Goal: Task Accomplishment & Management: Manage account settings

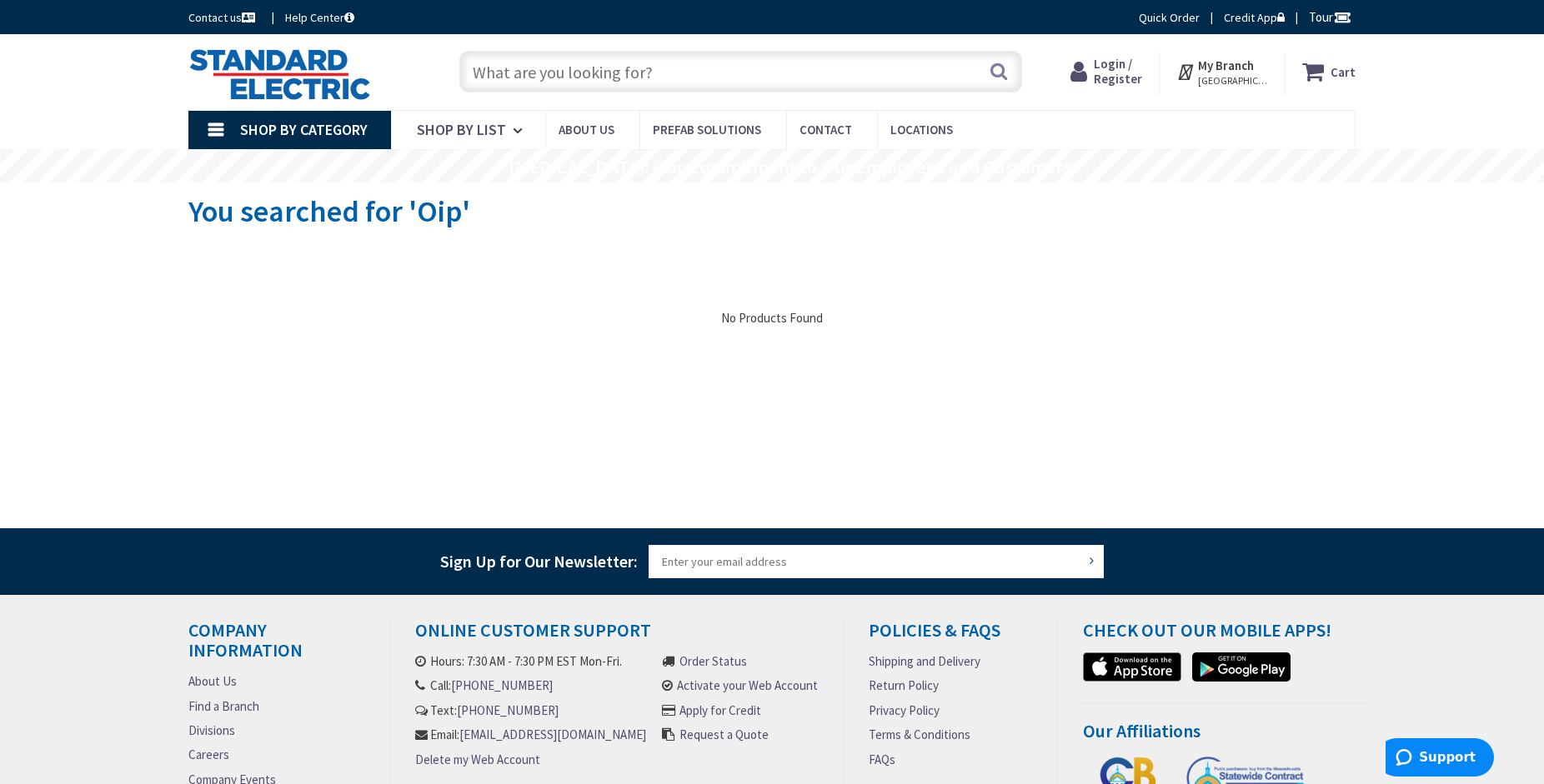
click at [511, 75] on input "text" at bounding box center [740, 72] width 563 height 41
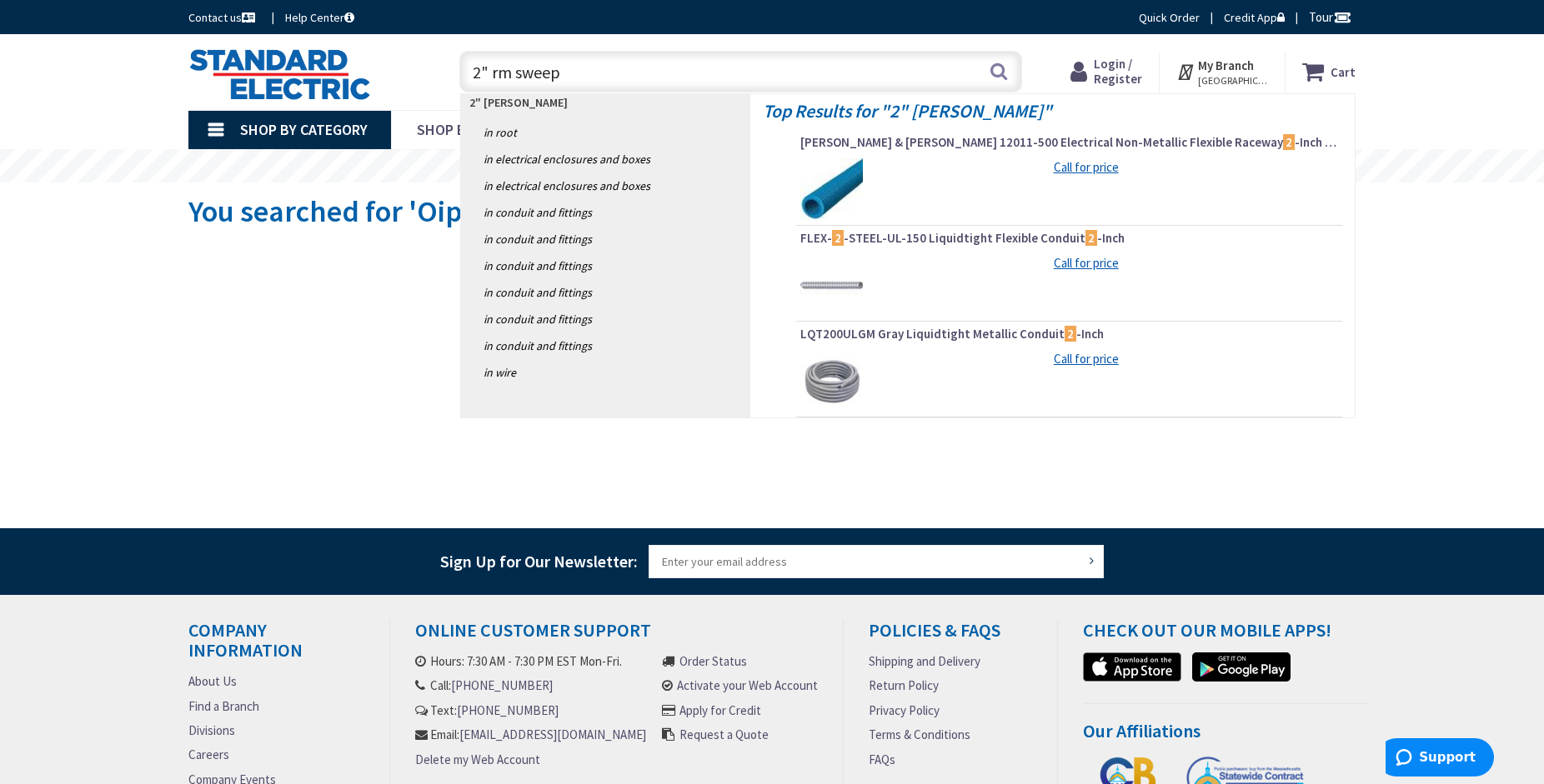
type input "2" rm sweeps"
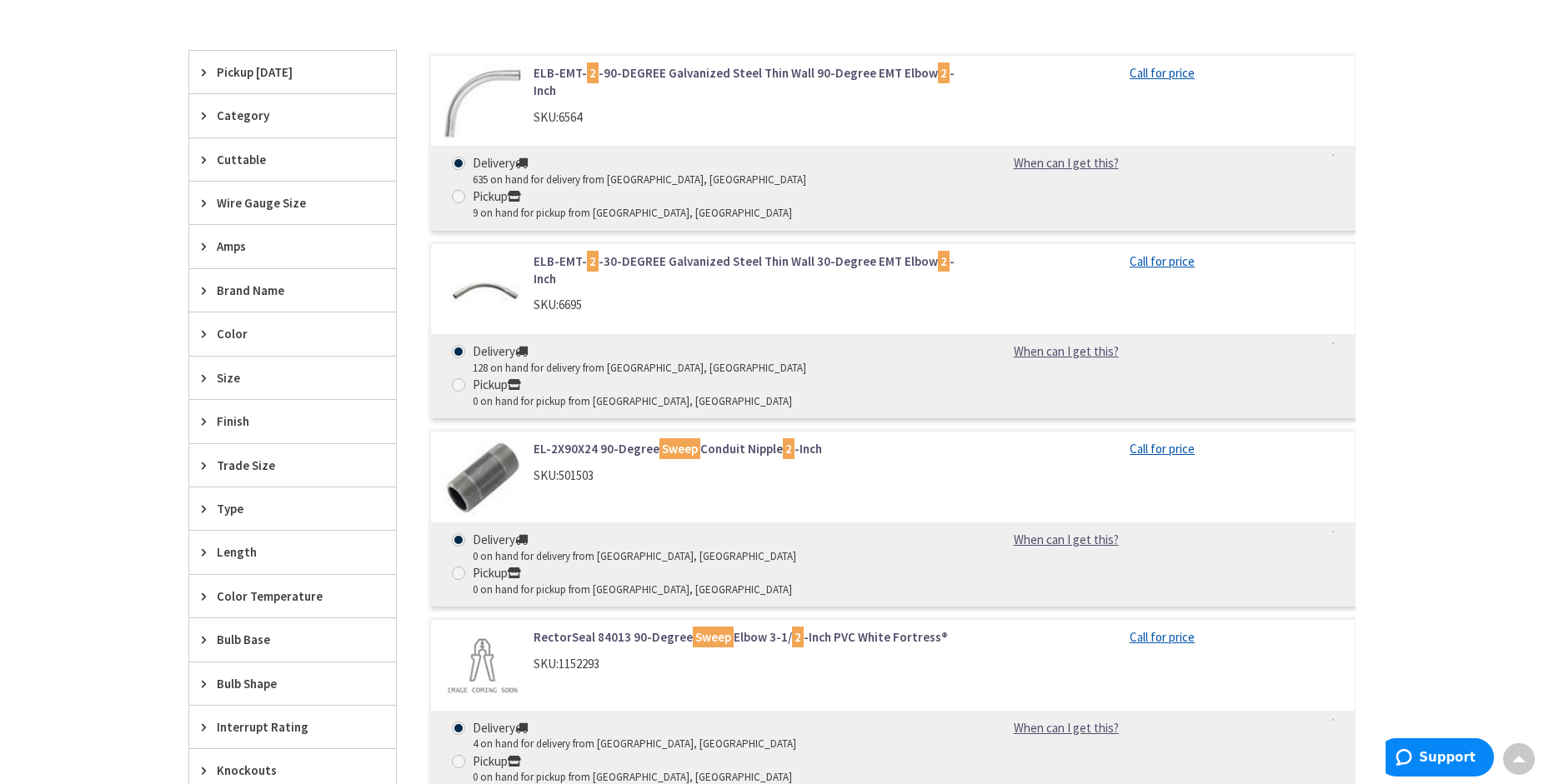
scroll to position [509, 0]
click at [552, 74] on link "ELB-EMT- 2 -90-DEGREE Galvanized Steel Thin Wall 90-Degree EMT Elbow 2 -Inch" at bounding box center [745, 80] width 424 height 35
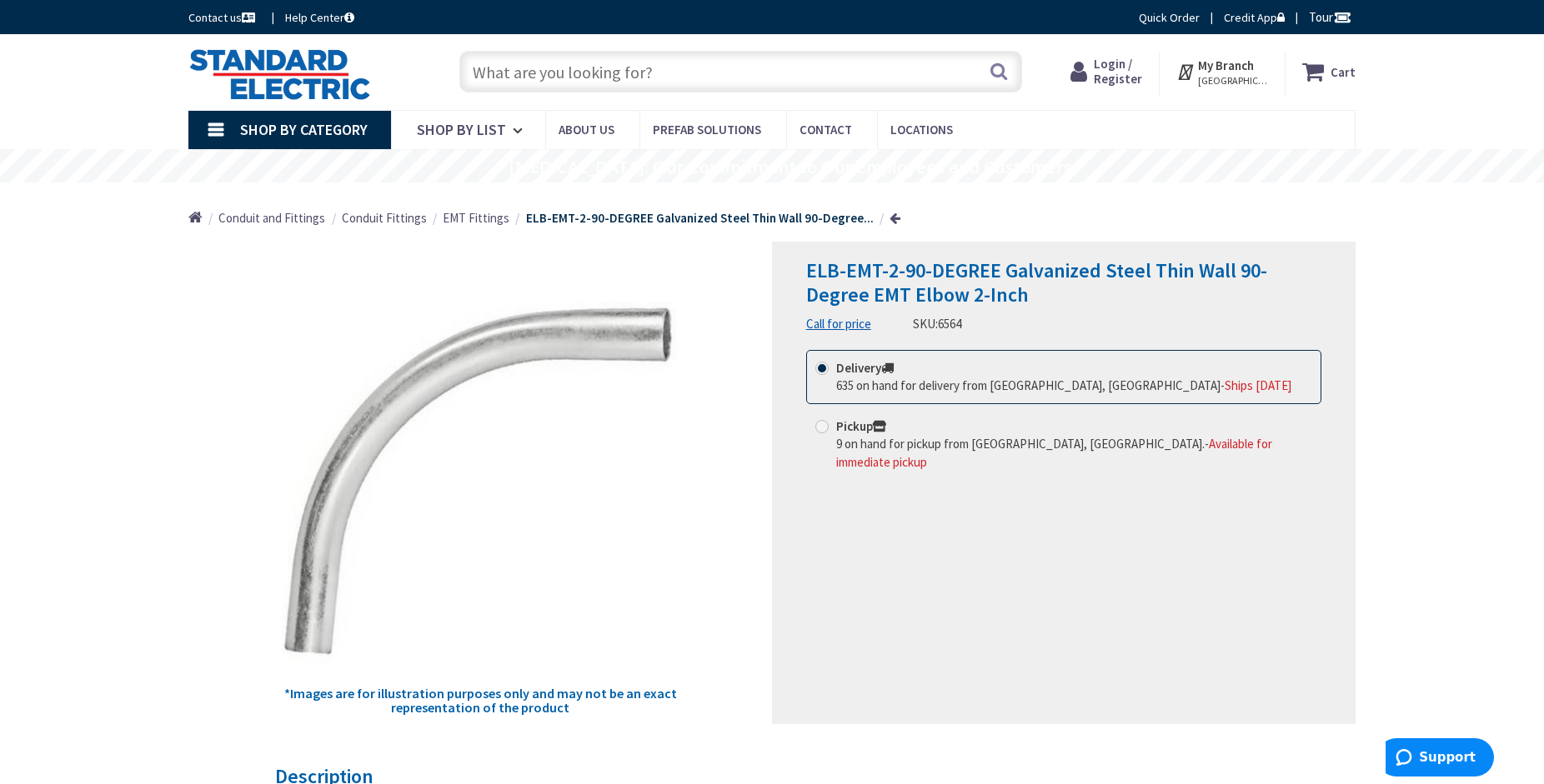
click at [1216, 63] on strong "My Branch" at bounding box center [1226, 66] width 56 height 16
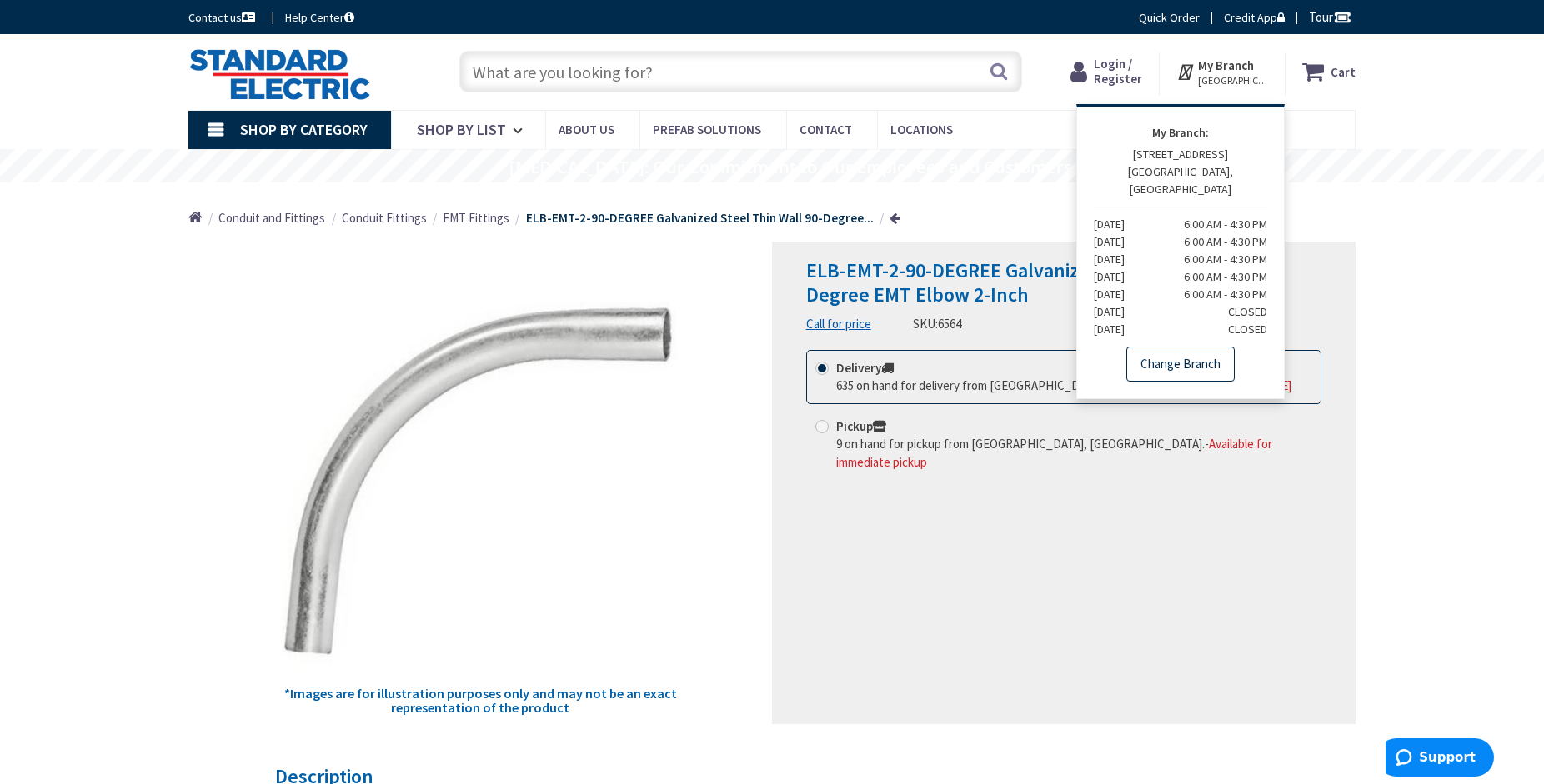
click at [1184, 348] on link "Change Branch" at bounding box center [1180, 364] width 108 height 35
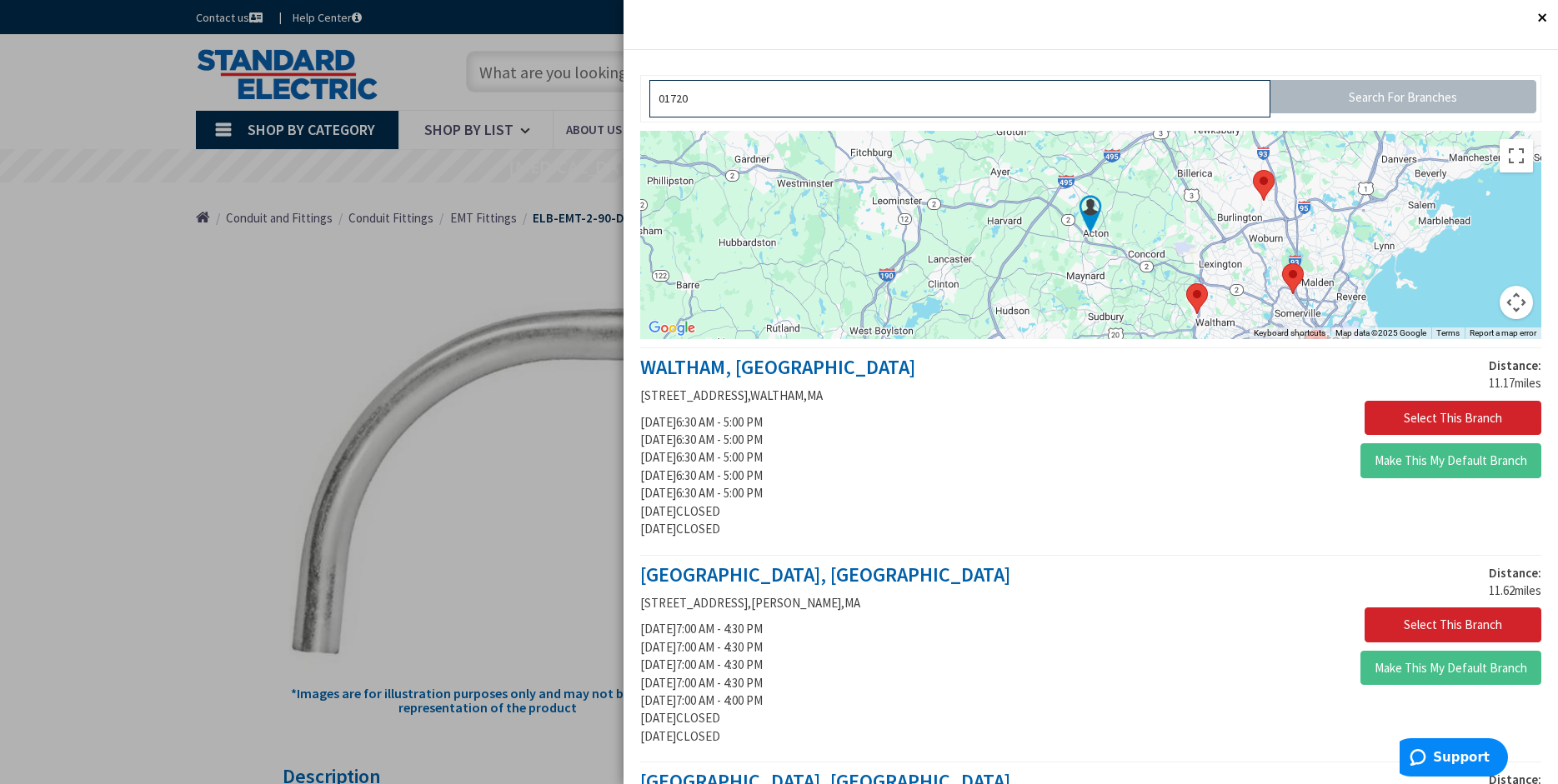
type input "01720"
click at [1253, 170] on area at bounding box center [1253, 170] width 0 height 0
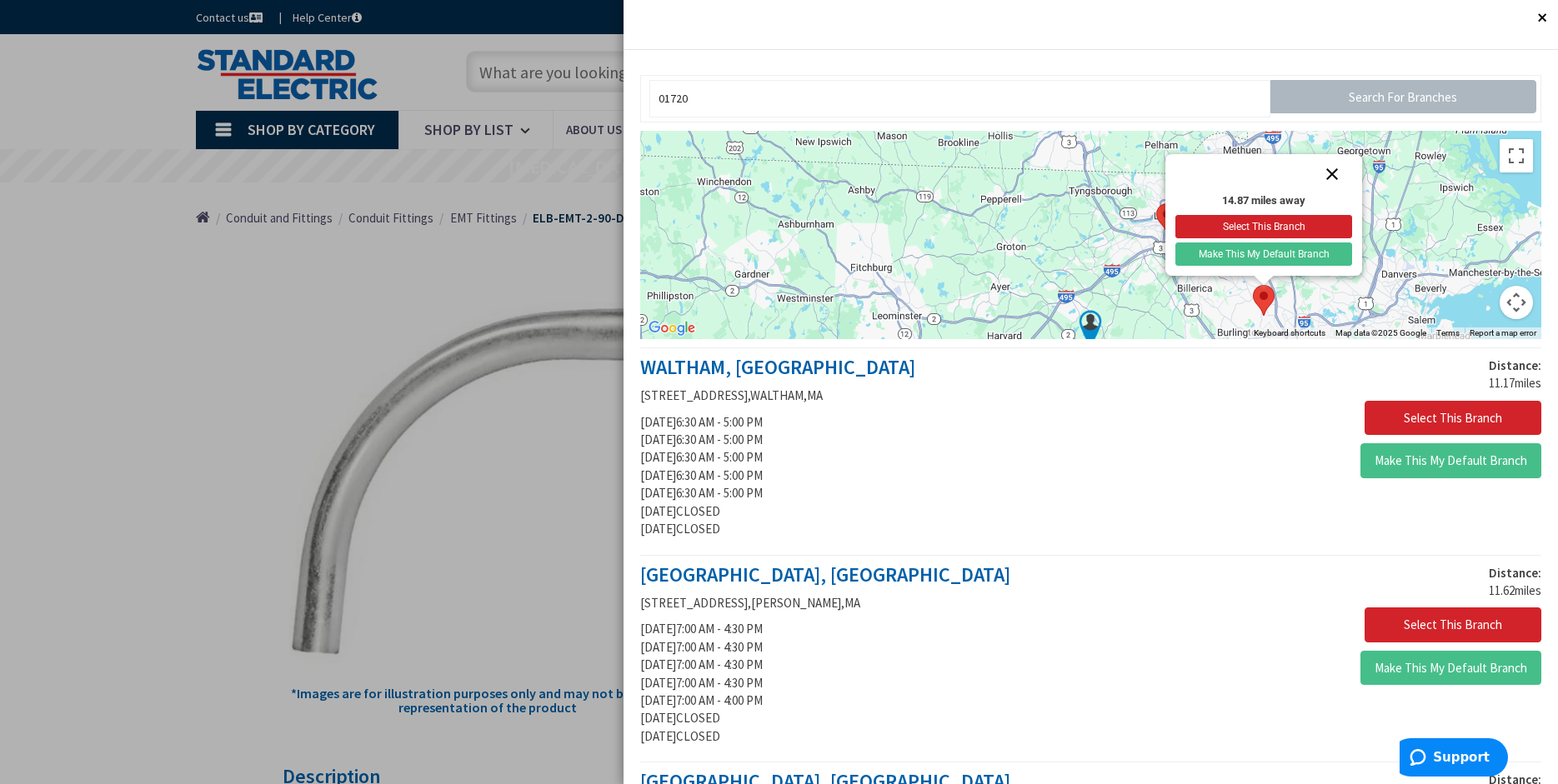
click at [1324, 172] on button "Close" at bounding box center [1332, 174] width 40 height 40
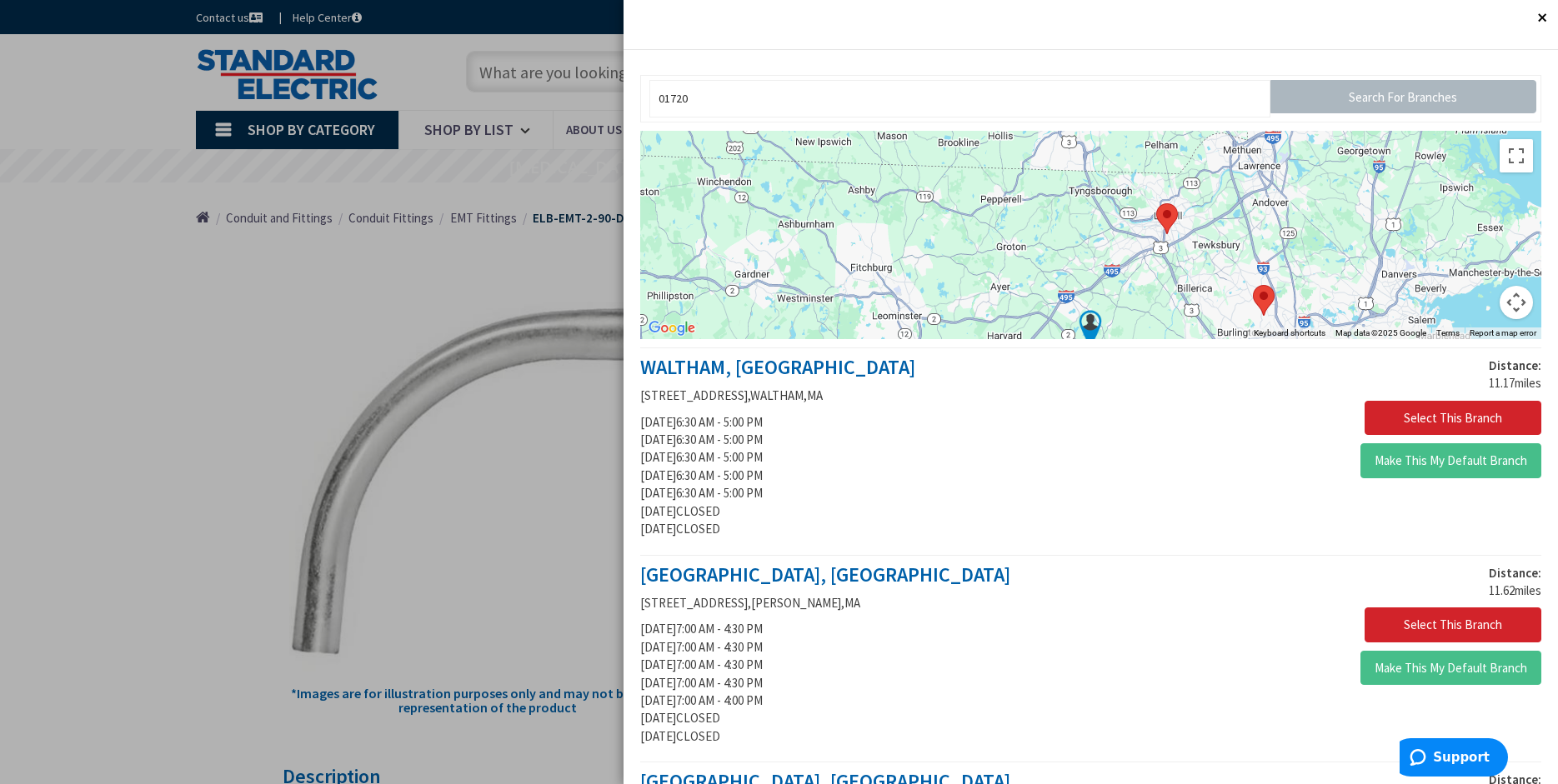
click at [1157, 203] on area at bounding box center [1157, 203] width 0 height 0
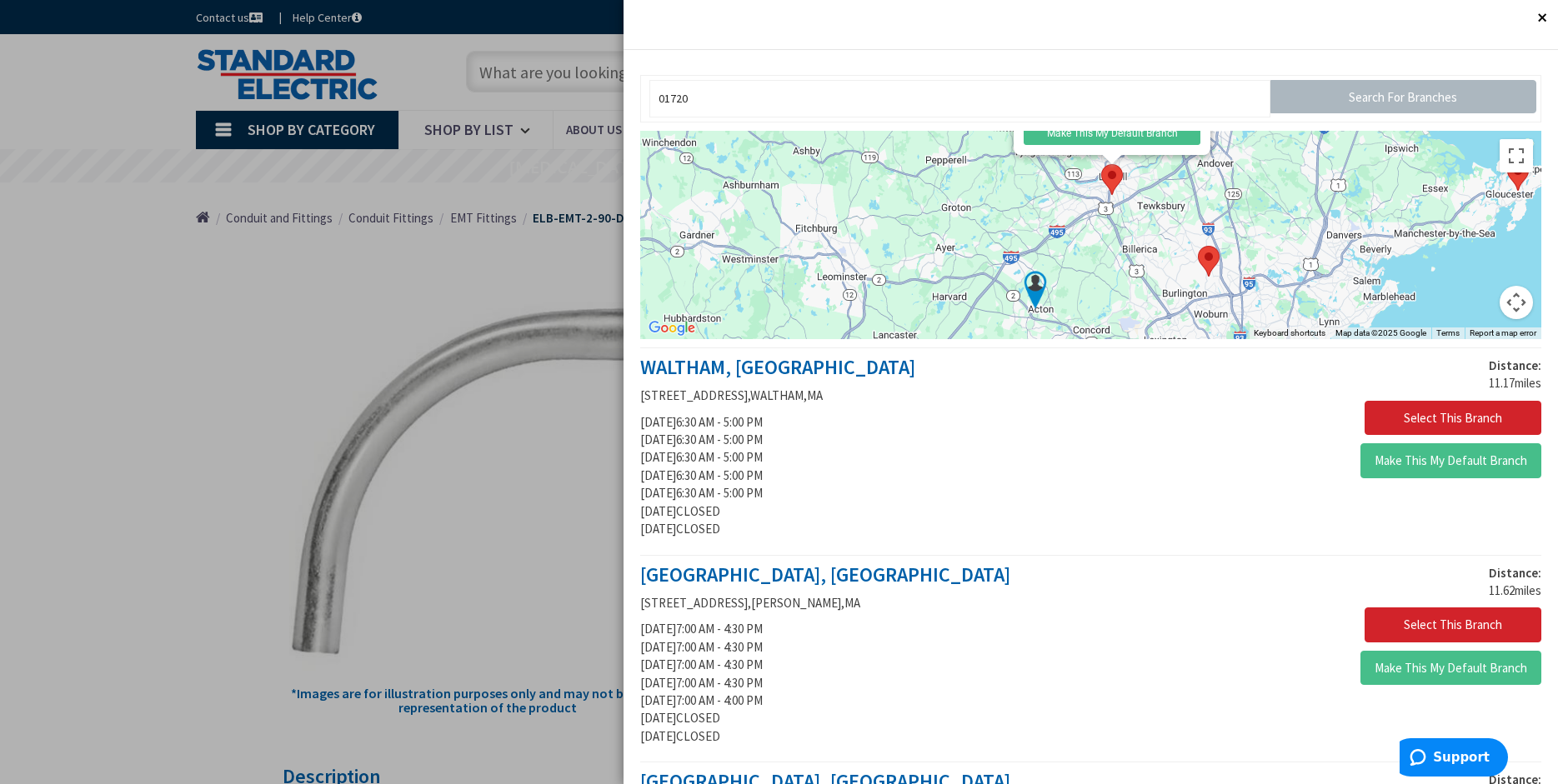
drag, startPoint x: 1016, startPoint y: 250, endPoint x: 970, endPoint y: 146, distance: 113.7
click at [970, 146] on div "11.61 miles away Select This Branch Make This My Default Branch" at bounding box center [1091, 234] width 901 height 208
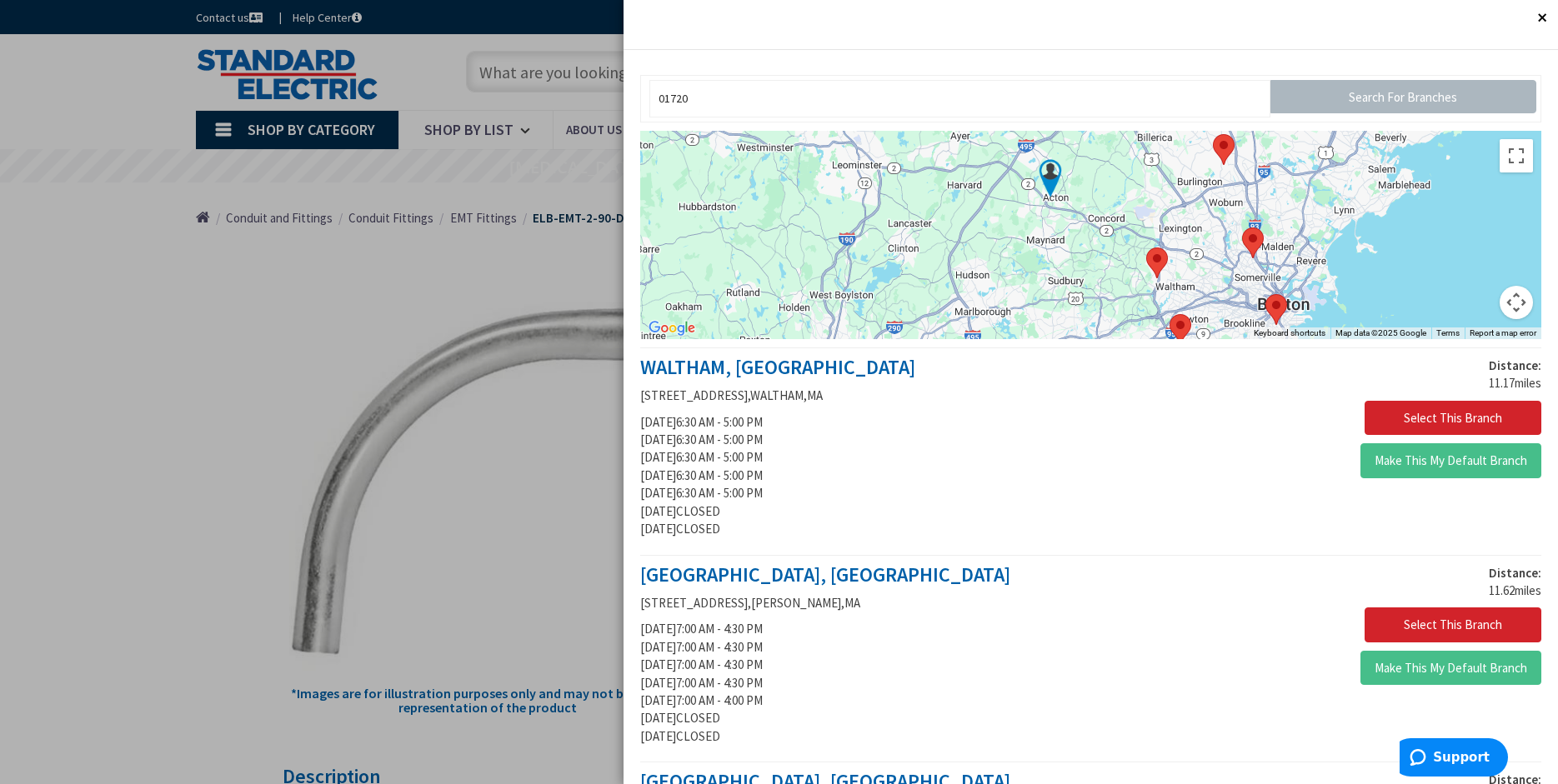
drag, startPoint x: 947, startPoint y: 296, endPoint x: 962, endPoint y: 181, distance: 116.0
click at [962, 181] on div "11.61 miles away Select This Branch Make This My Default Branch" at bounding box center [1091, 234] width 901 height 208
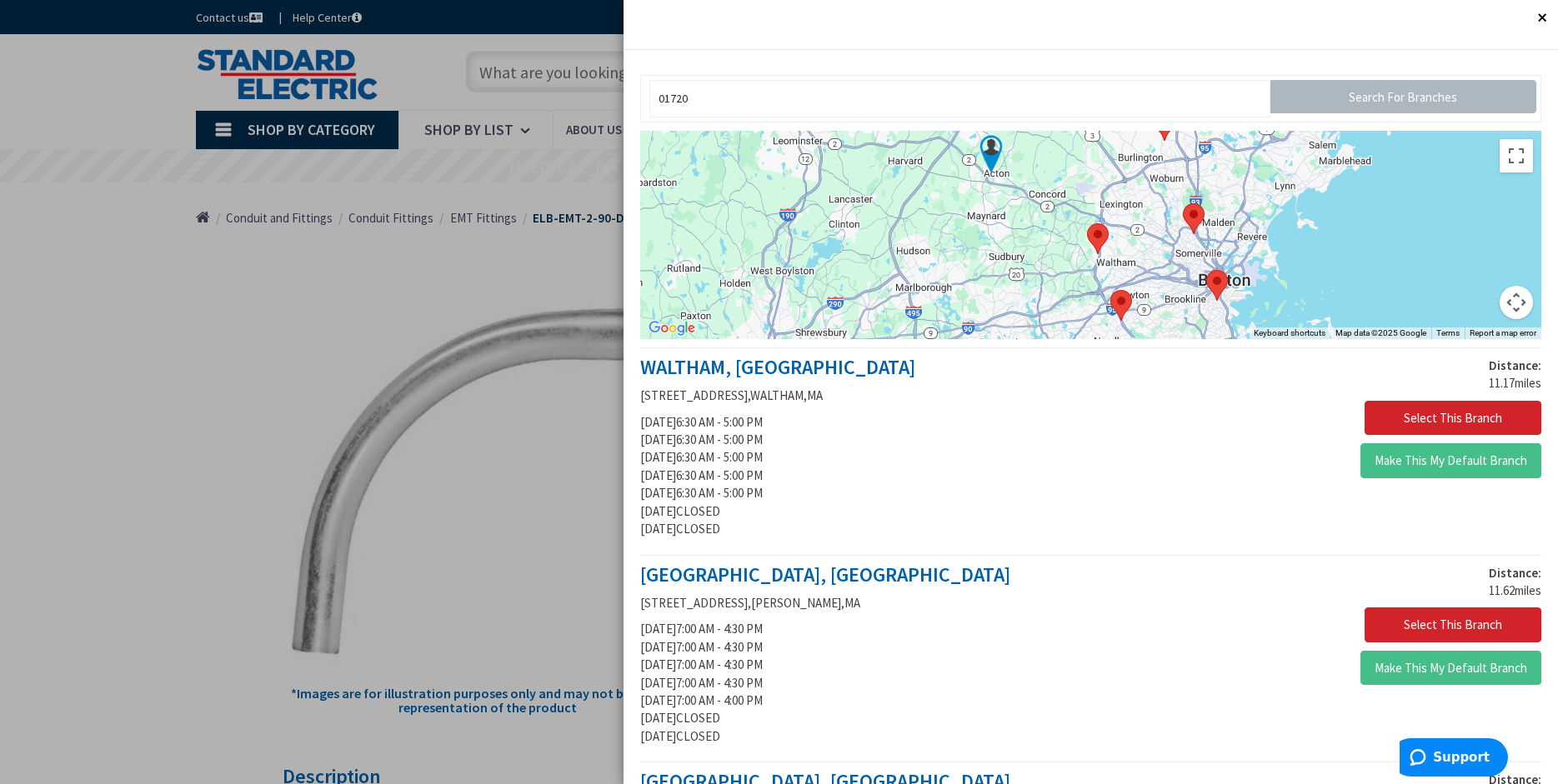
drag, startPoint x: 1023, startPoint y: 315, endPoint x: 961, endPoint y: 288, distance: 67.6
click at [961, 288] on div "11.61 miles away Select This Branch Make This My Default Branch" at bounding box center [1091, 234] width 901 height 208
click at [1433, 418] on button "Select This Branch" at bounding box center [1453, 418] width 176 height 35
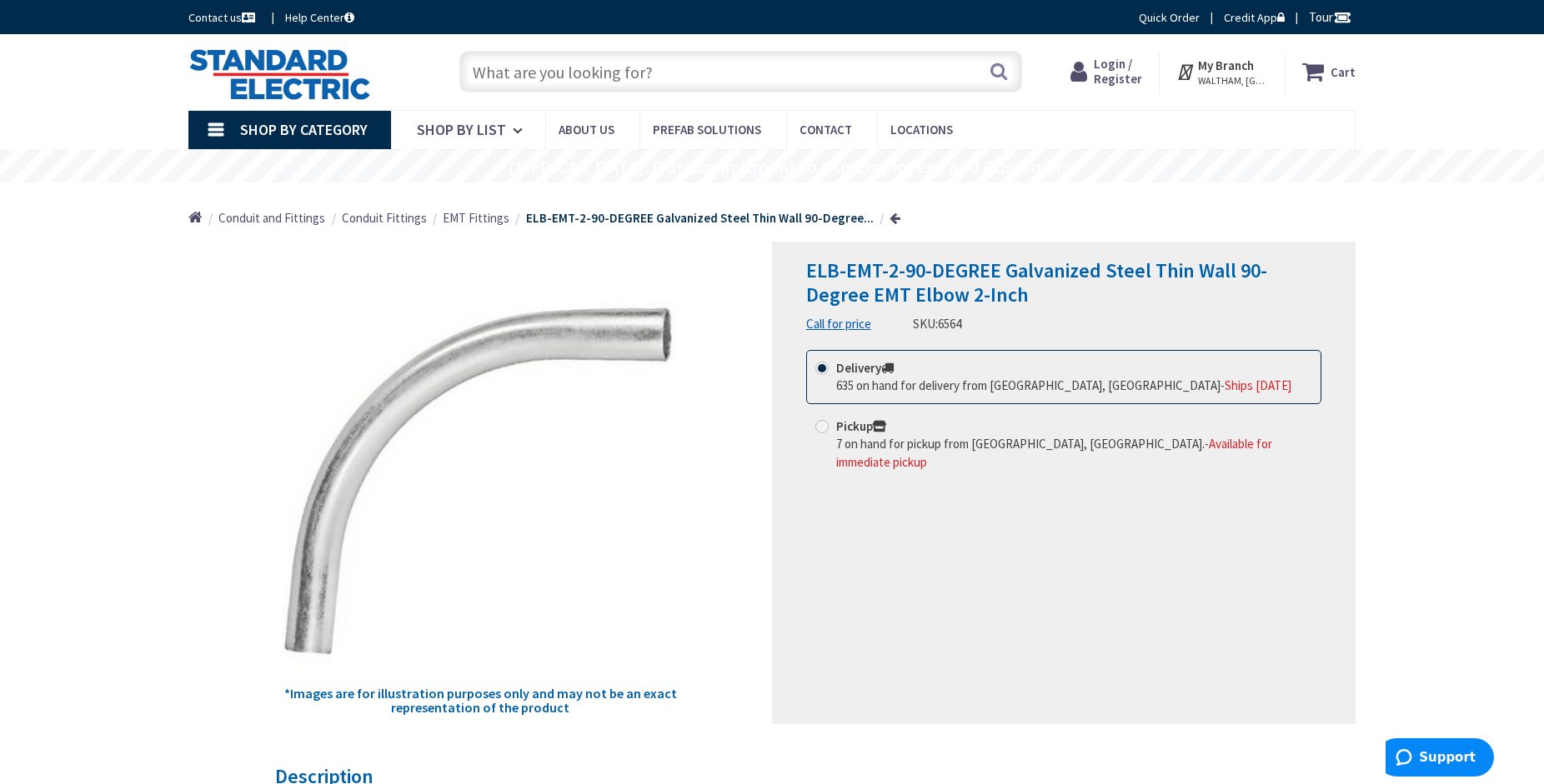
click at [1247, 71] on strong "My Branch" at bounding box center [1226, 66] width 56 height 16
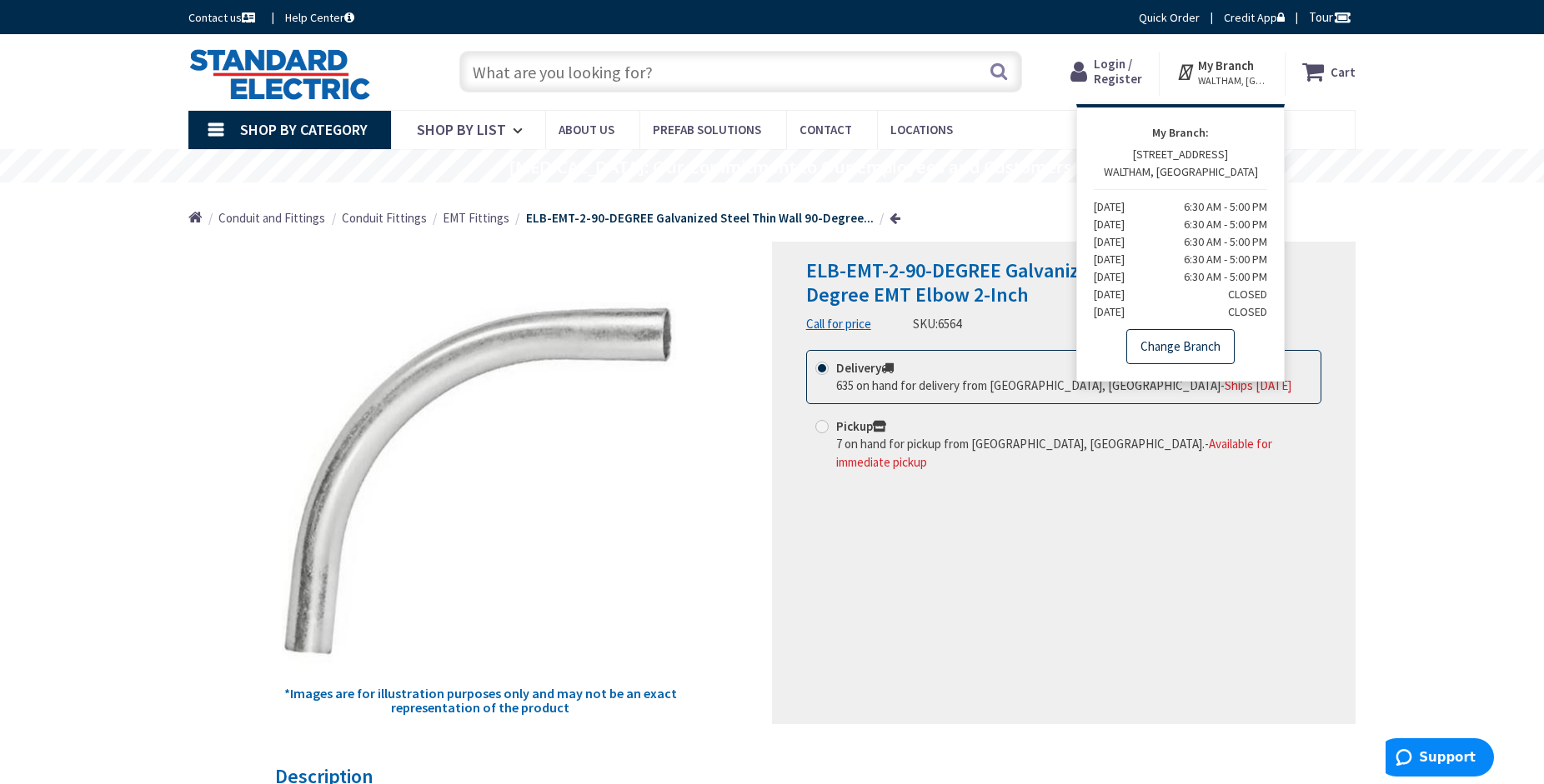
click at [1203, 346] on link "Change Branch" at bounding box center [1180, 347] width 108 height 35
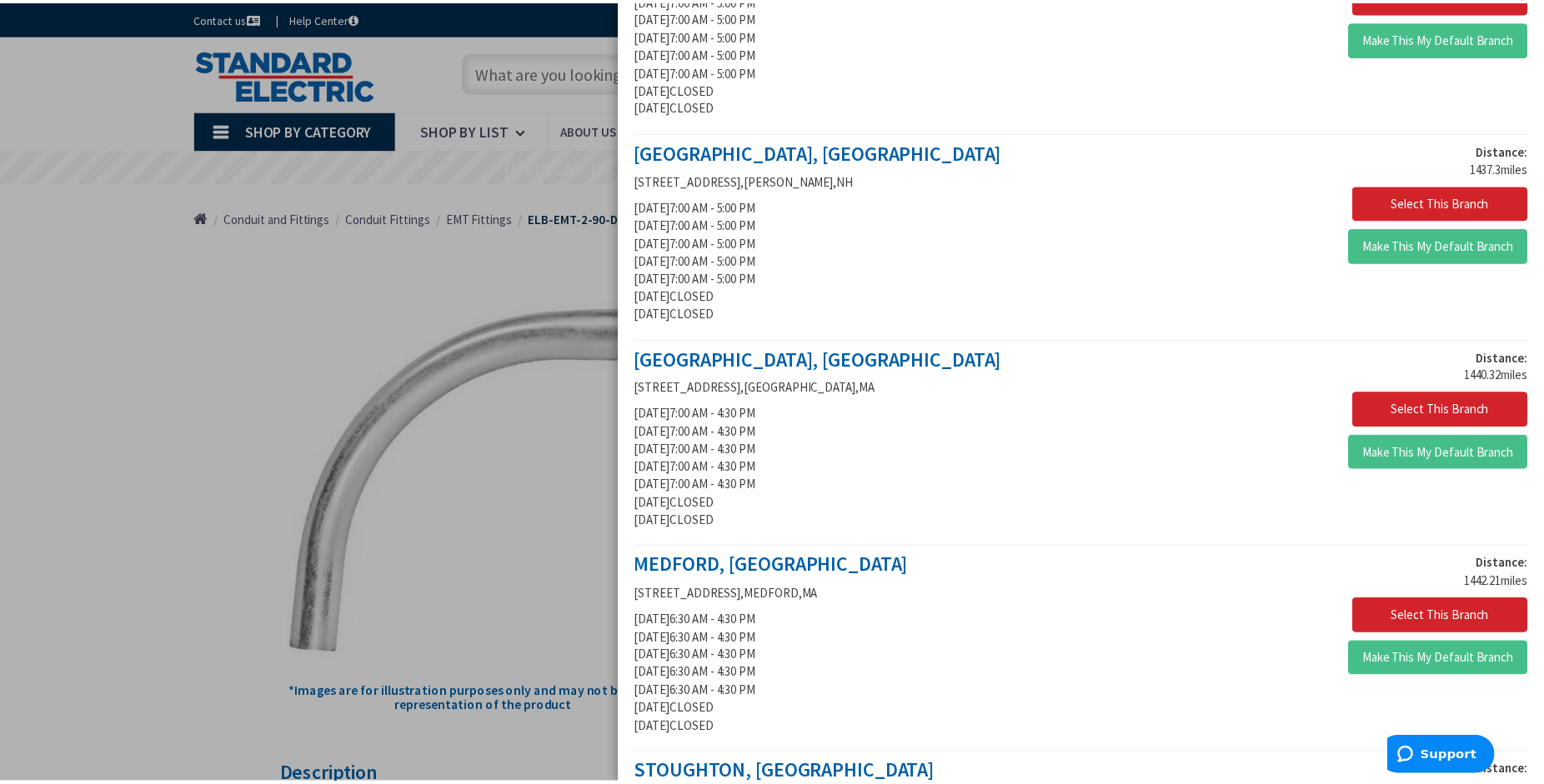
scroll to position [1045, 0]
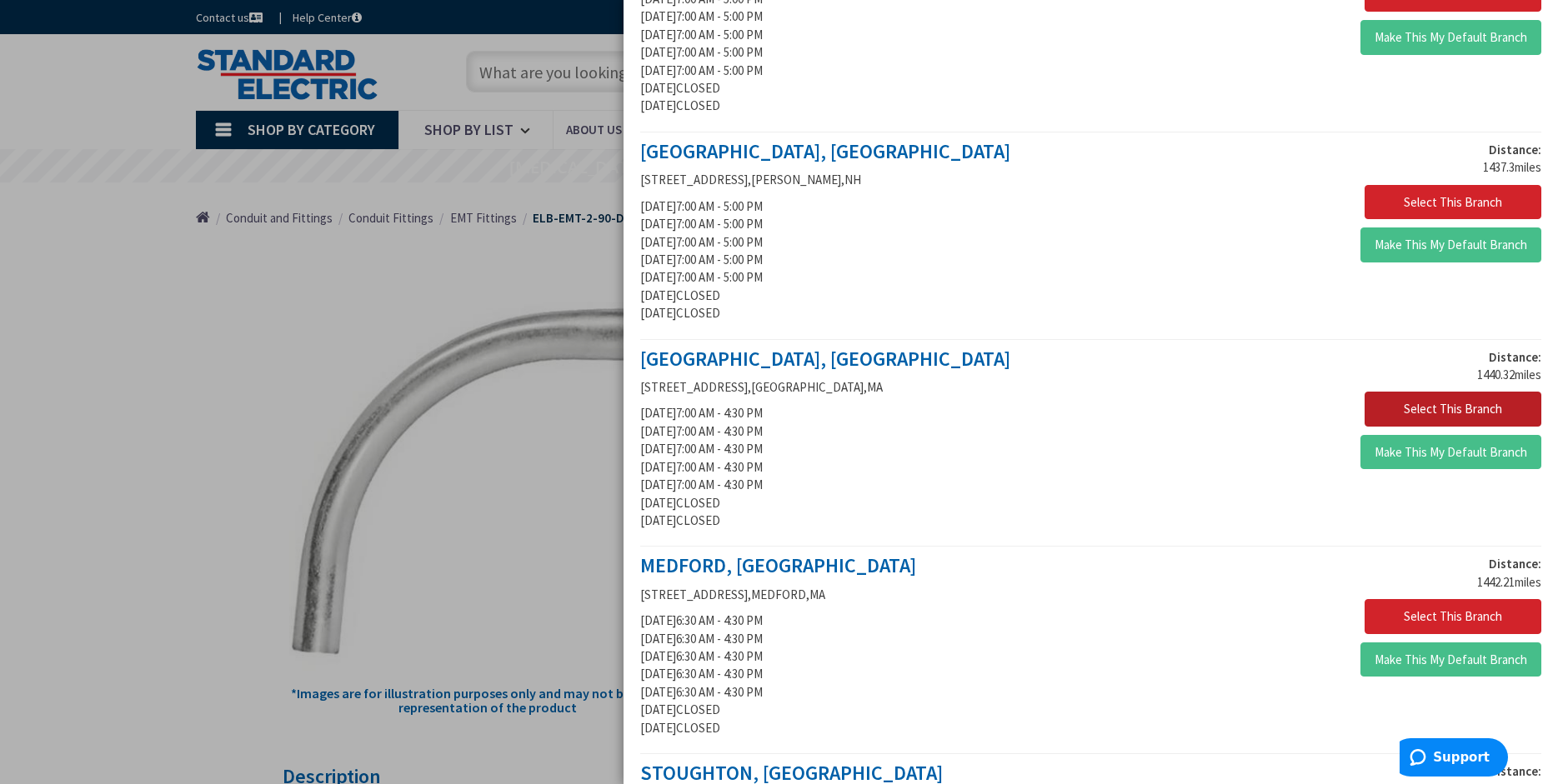
click at [1437, 405] on button "Select This Branch" at bounding box center [1453, 409] width 176 height 35
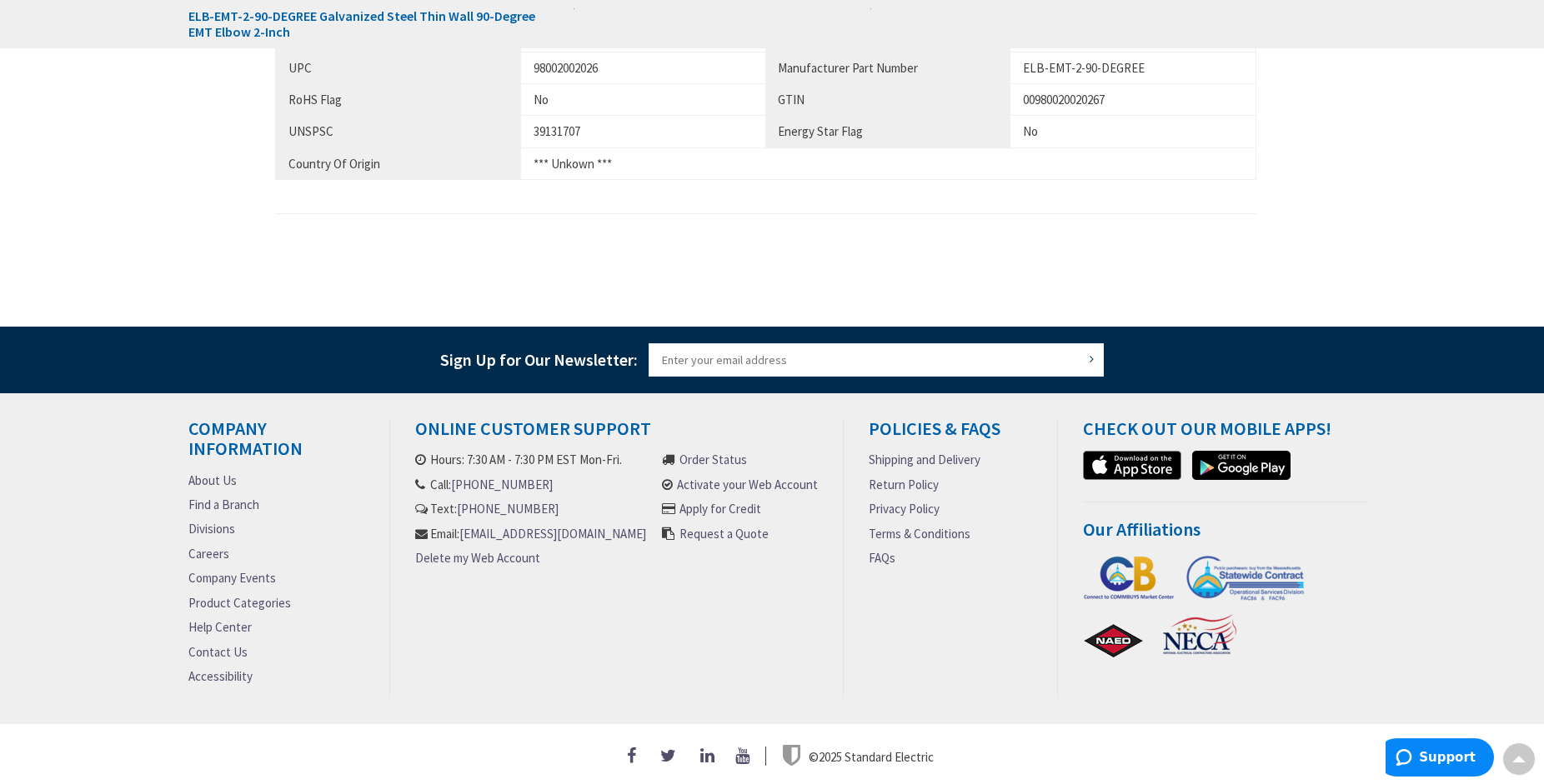
scroll to position [1092, 0]
